Goal: Task Accomplishment & Management: Manage account settings

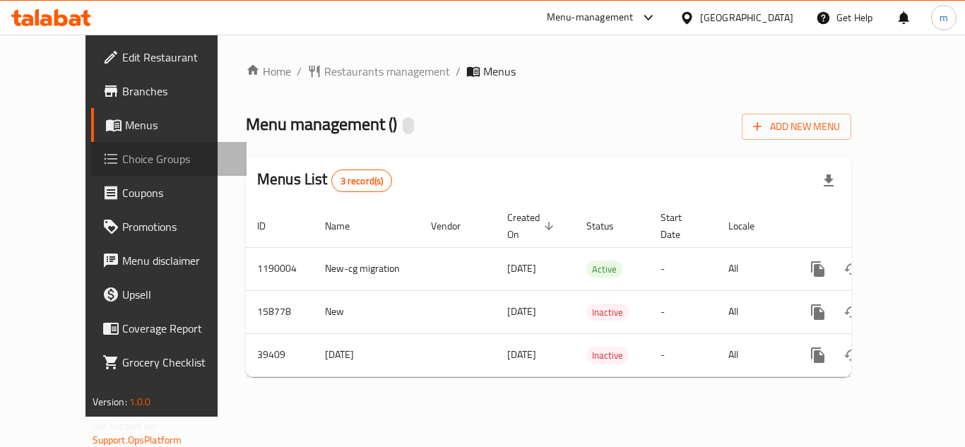
click at [122, 161] on span "Choice Groups" at bounding box center [178, 159] width 113 height 17
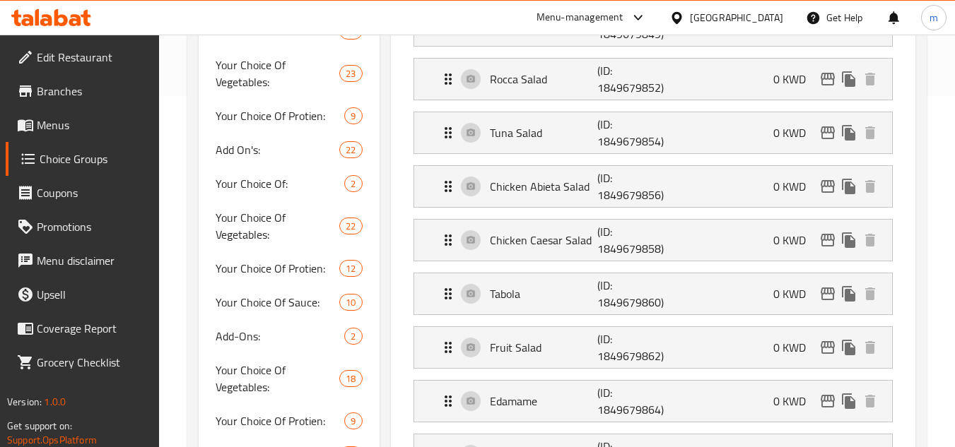
scroll to position [353, 0]
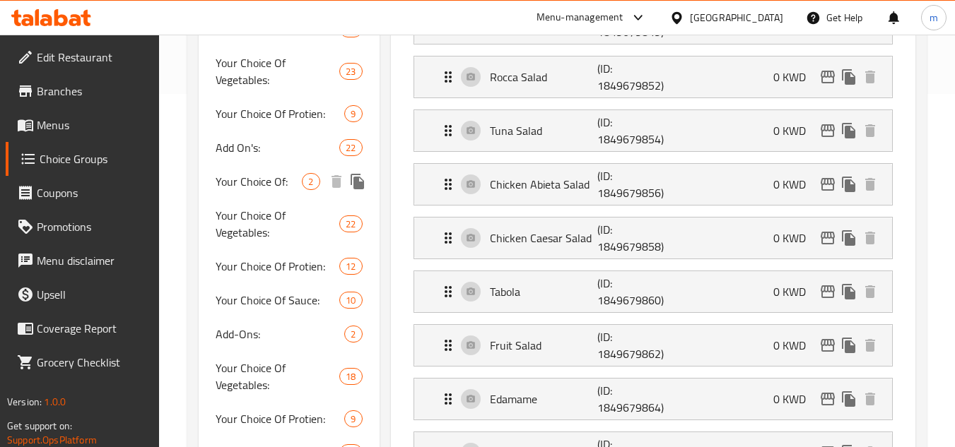
click at [260, 182] on span "Your Choice Of:" at bounding box center [259, 181] width 86 height 17
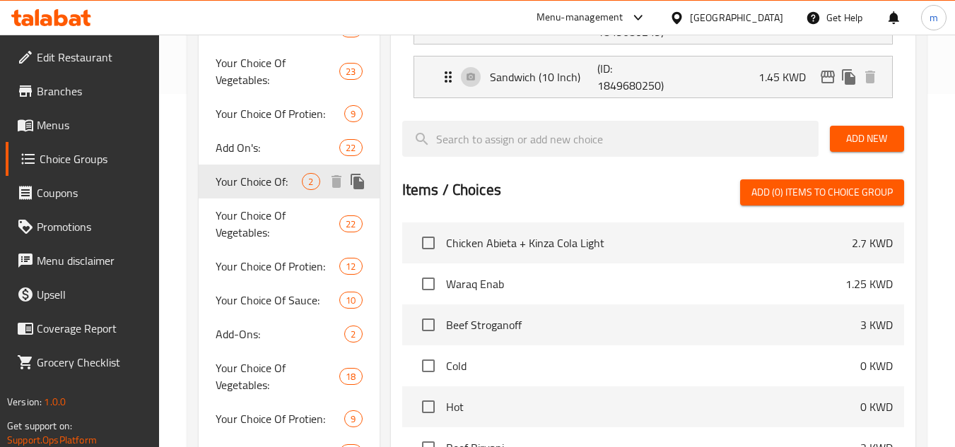
type input "Your Choice Of:"
type input "إختيارك من:"
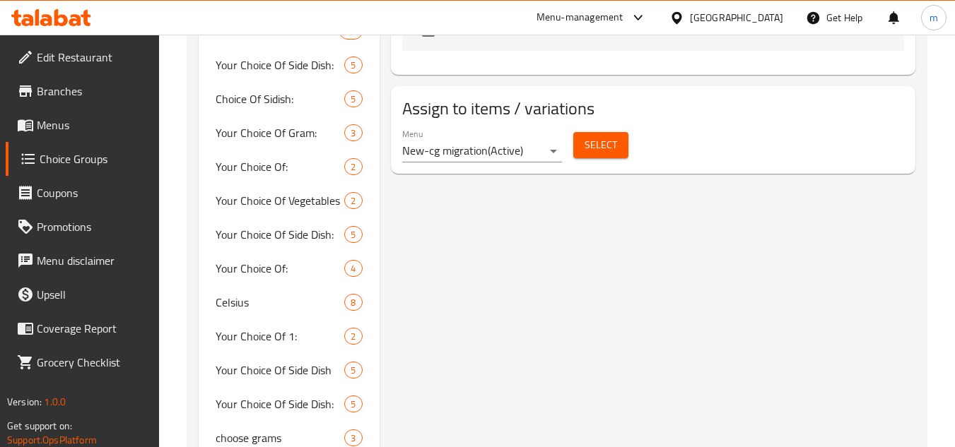
scroll to position [777, 0]
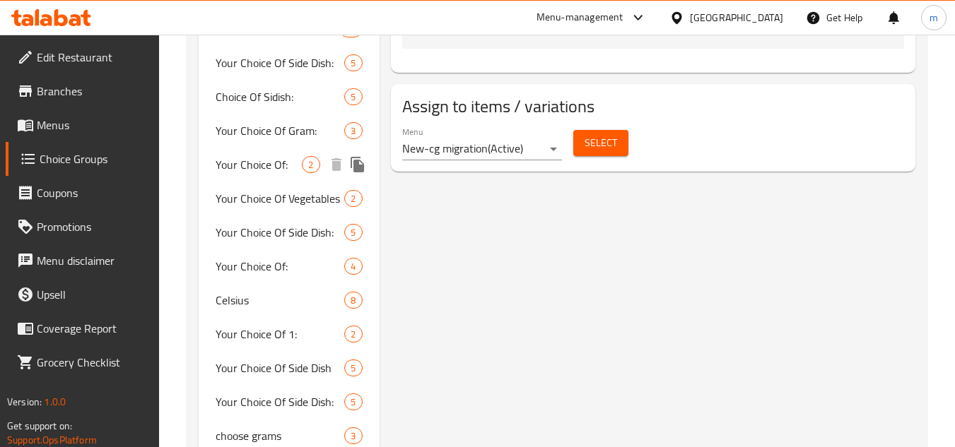
click at [263, 165] on span "Your Choice Of:" at bounding box center [259, 164] width 86 height 17
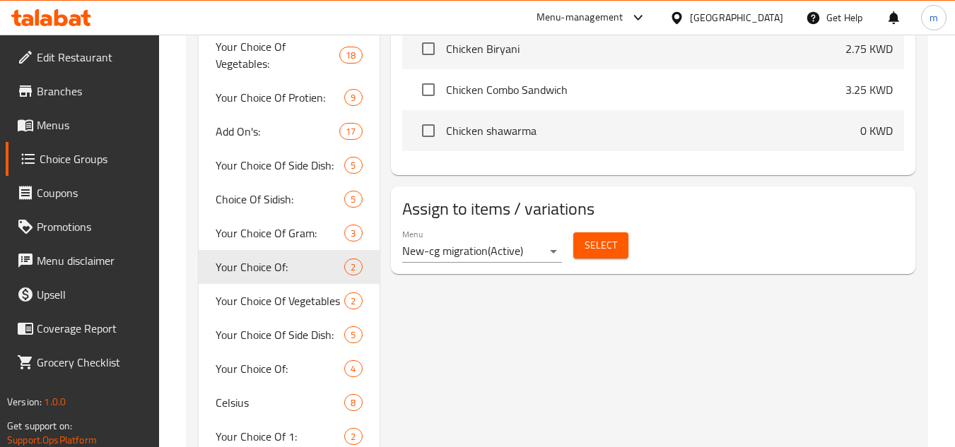
scroll to position [707, 0]
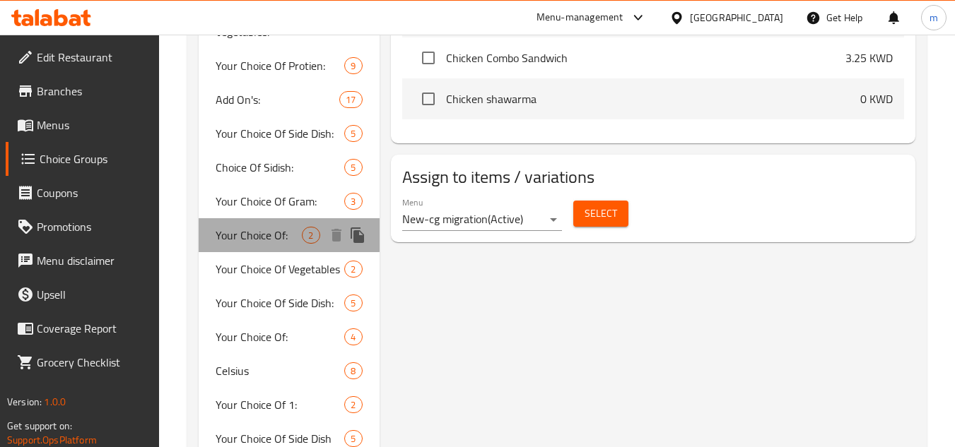
click at [261, 233] on span "Your Choice Of:" at bounding box center [259, 235] width 86 height 17
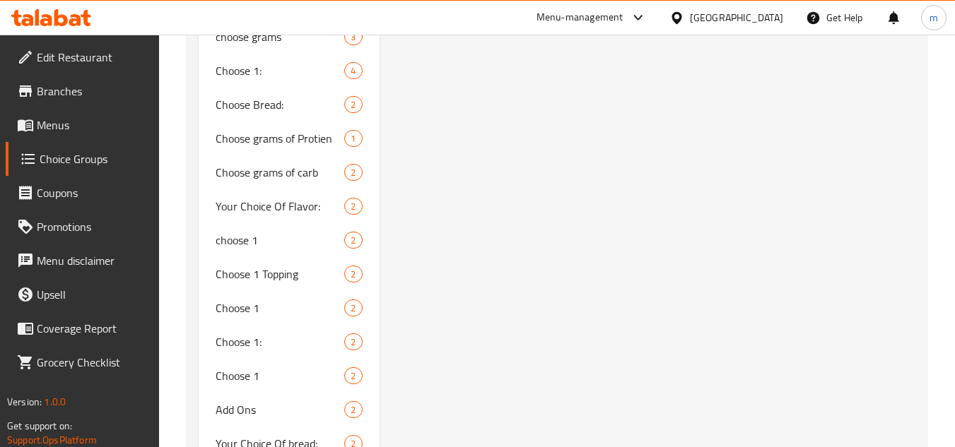
scroll to position [1201, 0]
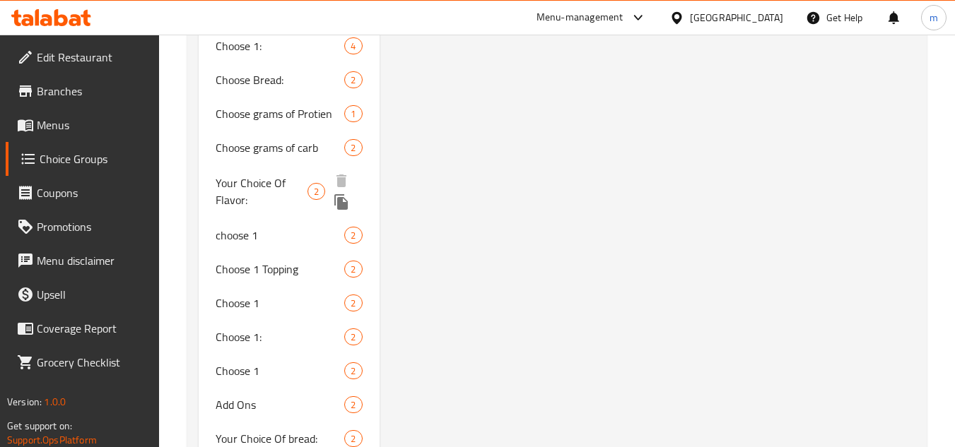
click at [280, 178] on span "Your Choice Of Flavor:" at bounding box center [262, 192] width 92 height 34
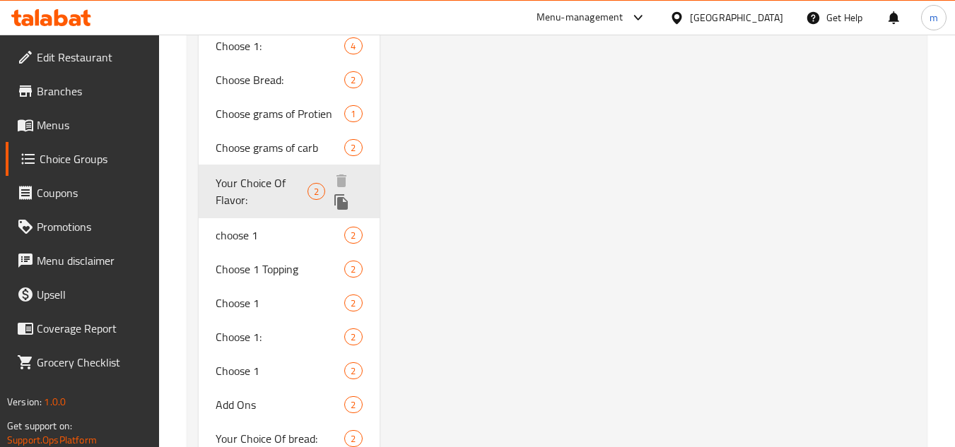
type input "Your Choice Of Flavor:"
type input "اختيارك من النكهة:"
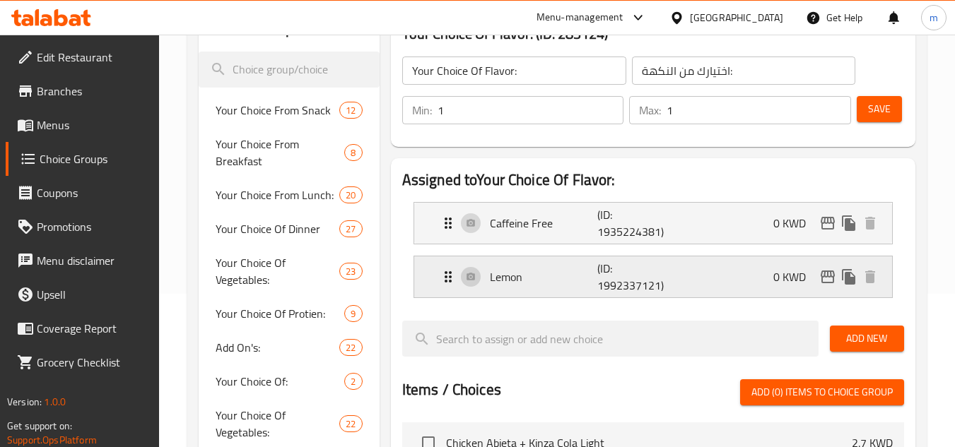
scroll to position [141, 0]
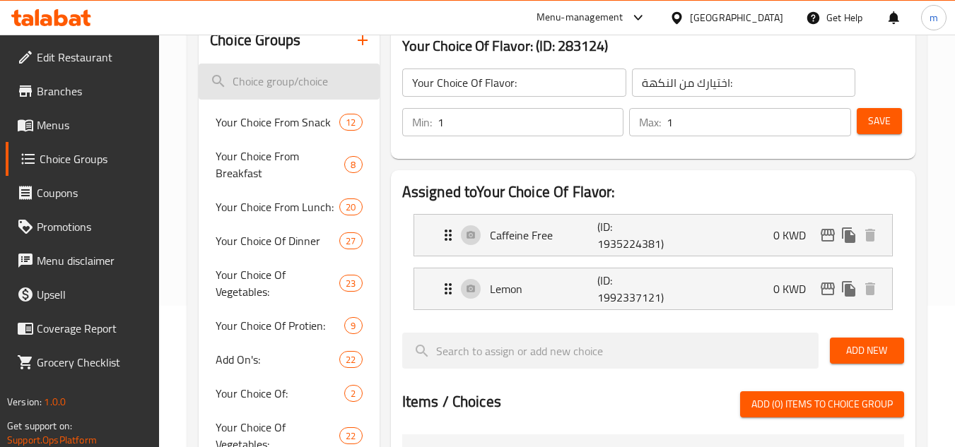
click at [290, 89] on input "search" at bounding box center [289, 82] width 180 height 36
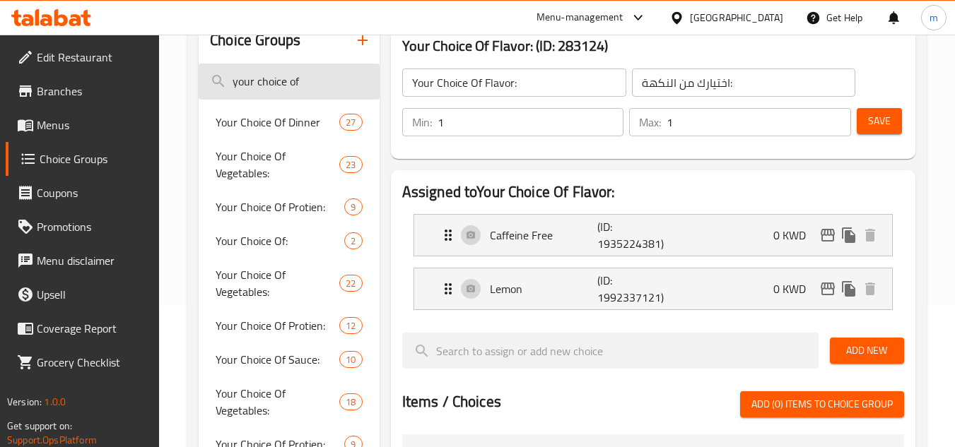
type input "your choice of"
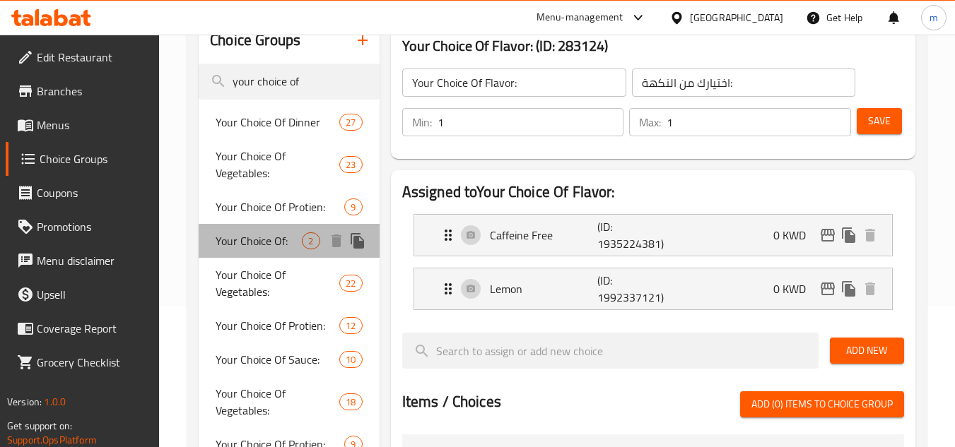
click at [281, 237] on span "Your Choice Of:" at bounding box center [259, 241] width 86 height 17
type input "Your Choice Of:"
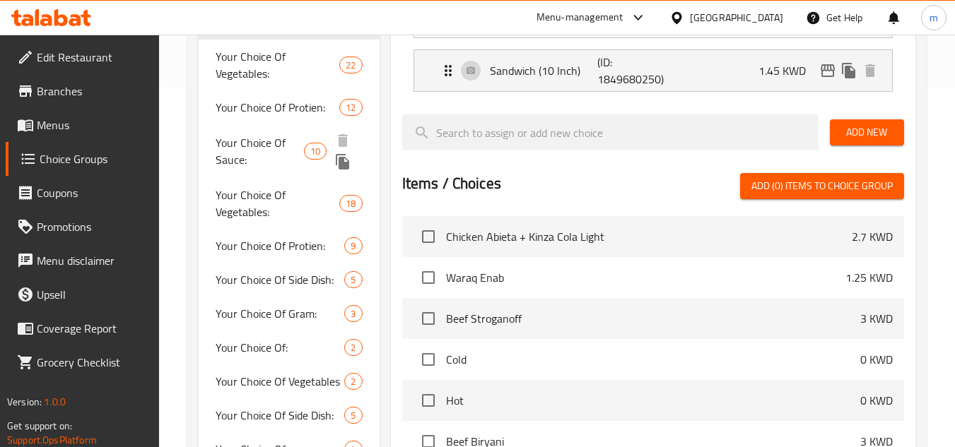
scroll to position [424, 0]
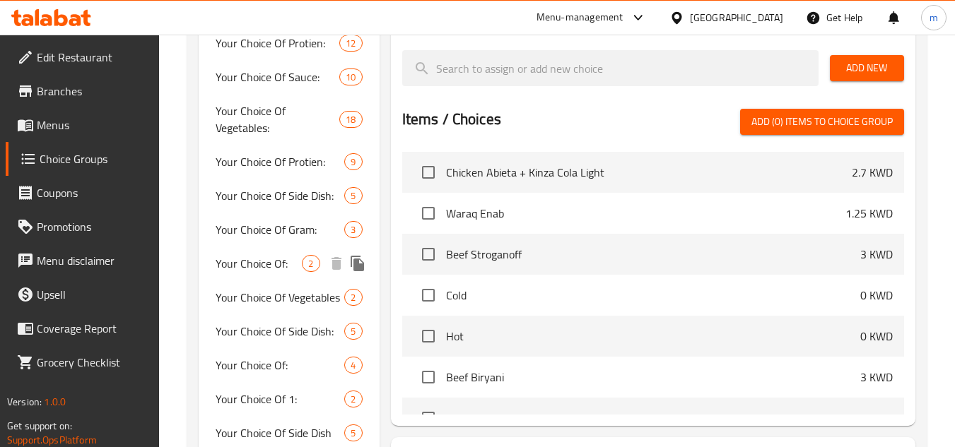
click at [255, 266] on span "Your Choice Of:" at bounding box center [259, 263] width 86 height 17
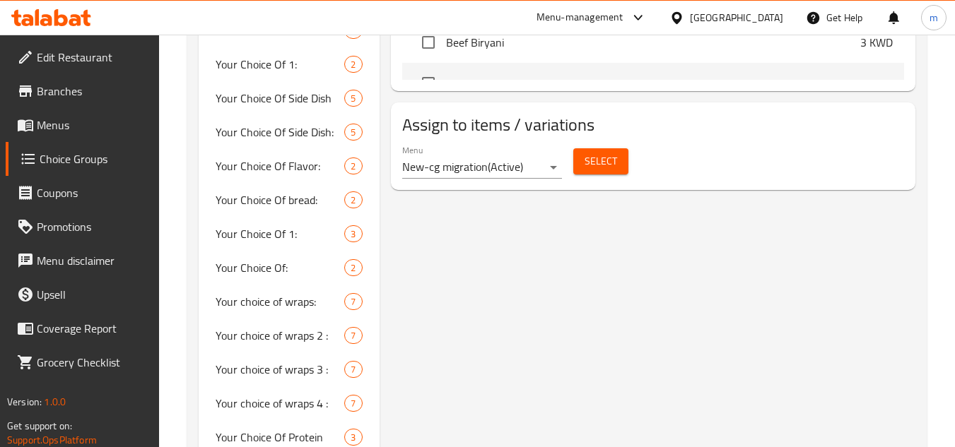
scroll to position [777, 0]
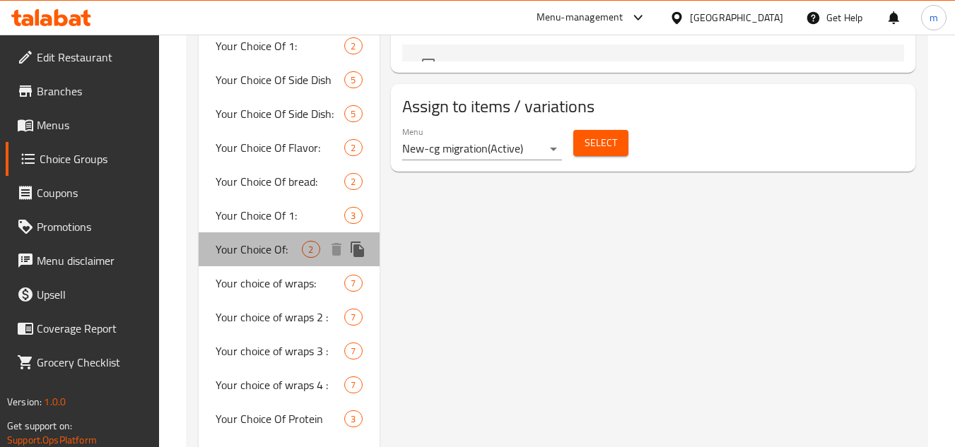
click at [254, 247] on span "Your Choice Of:" at bounding box center [259, 249] width 86 height 17
type input "اختيارك من:"
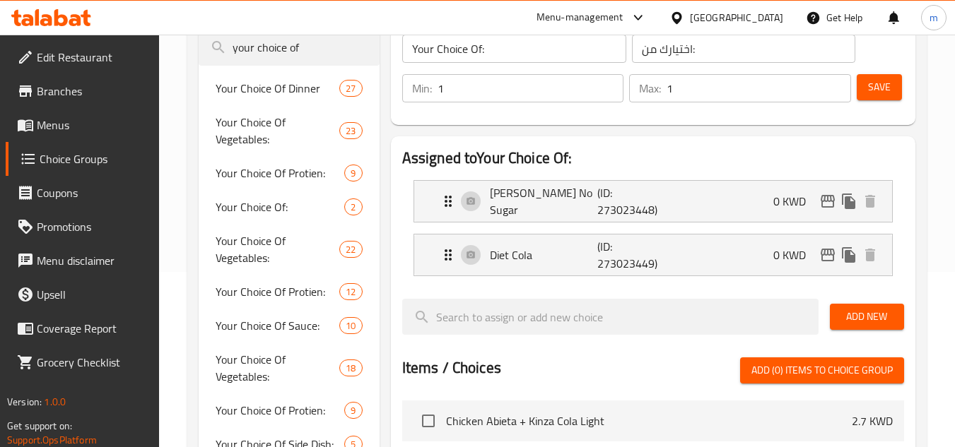
scroll to position [141, 0]
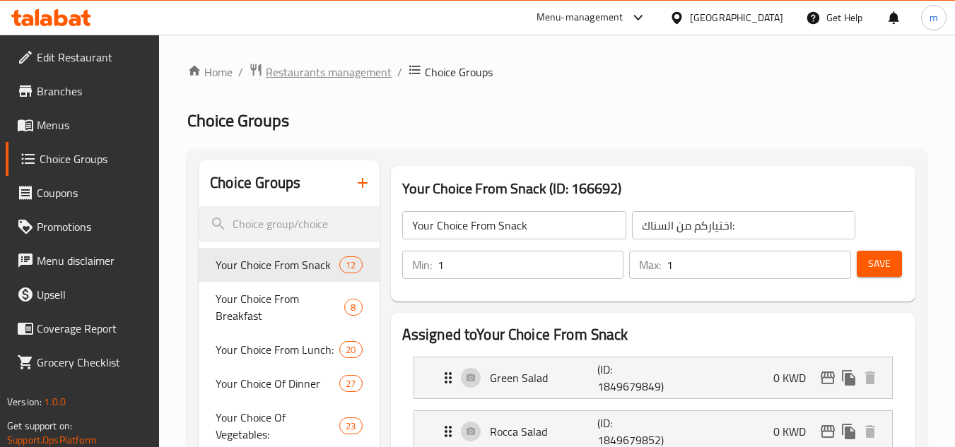
click at [277, 71] on span "Restaurants management" at bounding box center [329, 72] width 126 height 17
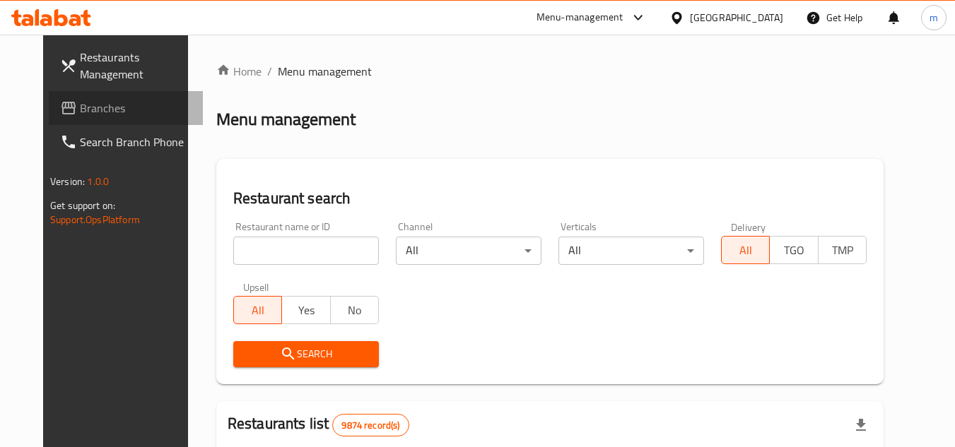
click at [80, 110] on span "Branches" at bounding box center [136, 108] width 112 height 17
